Goal: Information Seeking & Learning: Learn about a topic

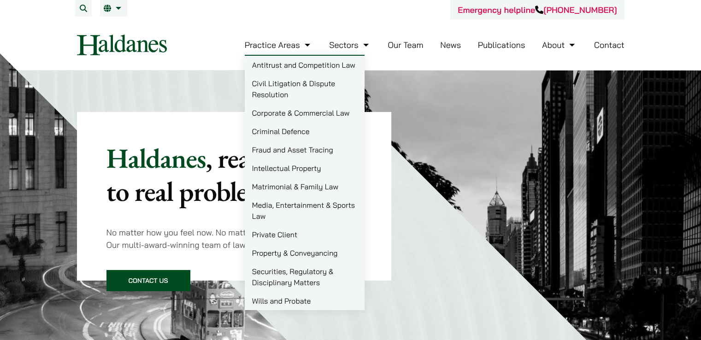
click at [496, 45] on link "Publications" at bounding box center [501, 45] width 47 height 11
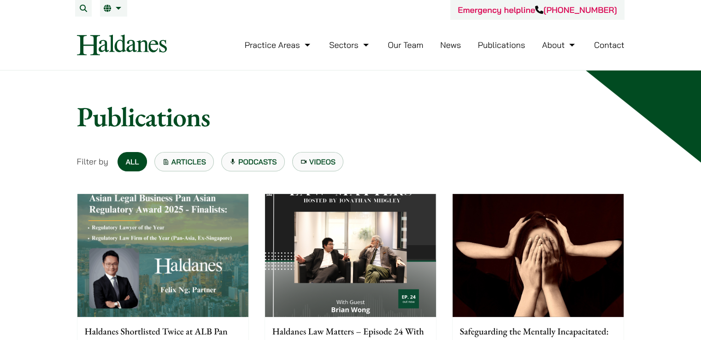
click at [194, 259] on img at bounding box center [162, 255] width 171 height 123
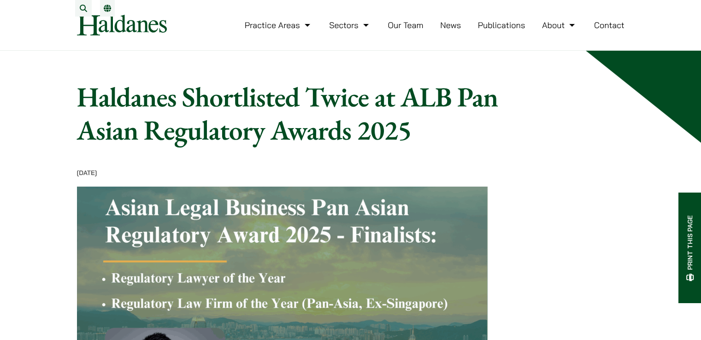
click at [110, 10] on link "EN" at bounding box center [107, 8] width 7 height 7
click at [104, 9] on link "EN" at bounding box center [107, 8] width 7 height 7
click at [107, 12] on link "EN" at bounding box center [107, 8] width 7 height 7
click at [518, 30] on link "Publications" at bounding box center [501, 25] width 47 height 11
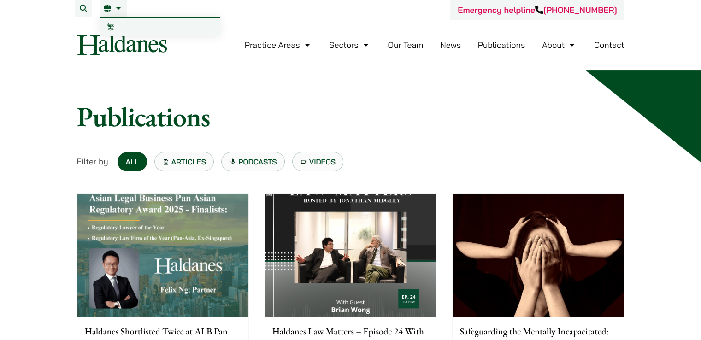
click at [116, 9] on link "EN" at bounding box center [114, 8] width 20 height 7
click at [113, 29] on span "繁" at bounding box center [110, 26] width 7 height 9
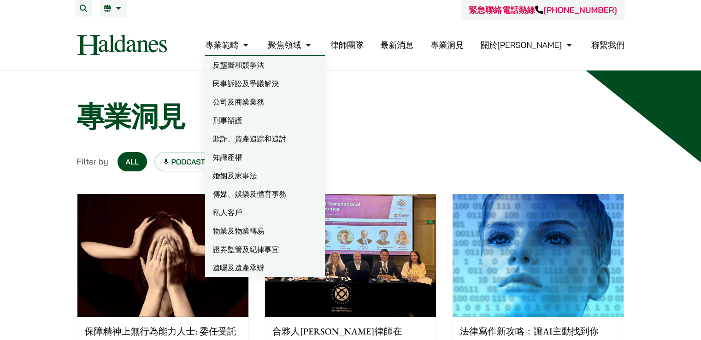
click at [251, 47] on link "專業範疇" at bounding box center [228, 45] width 46 height 11
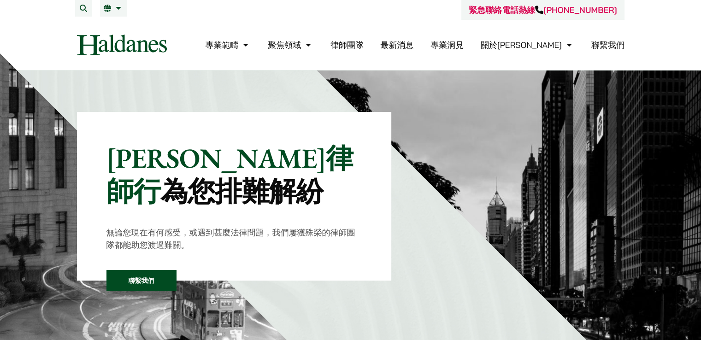
click at [464, 43] on link "專業洞見" at bounding box center [447, 45] width 33 height 11
